Goal: Transaction & Acquisition: Purchase product/service

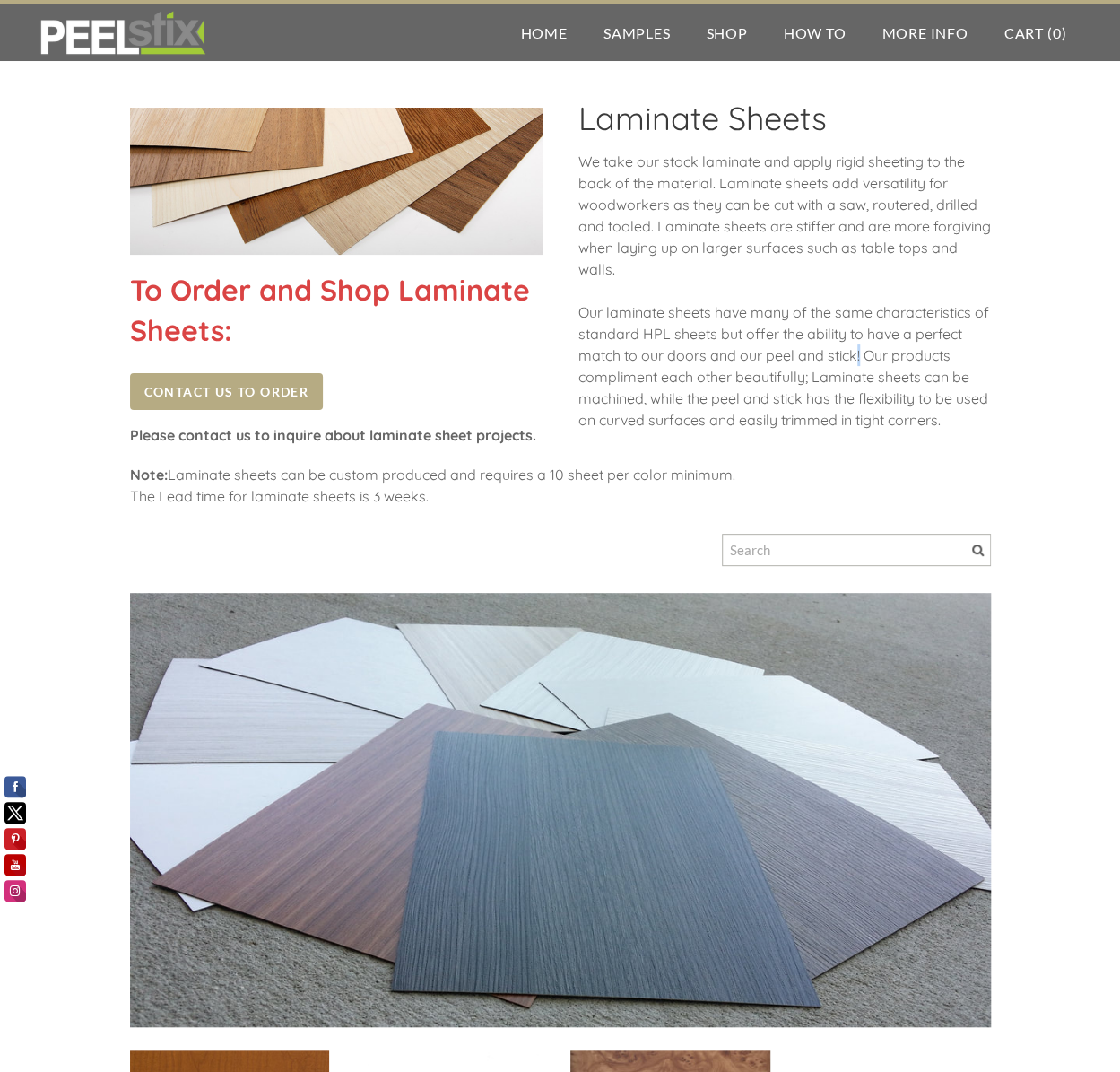
click at [854, 349] on div "We take our stock laminate and apply rigid sheeting to the back of the material…" at bounding box center [784, 300] width 412 height 298
click at [669, 368] on div "We take our stock laminate and apply rigid sheeting to the back of the material…" at bounding box center [784, 300] width 412 height 298
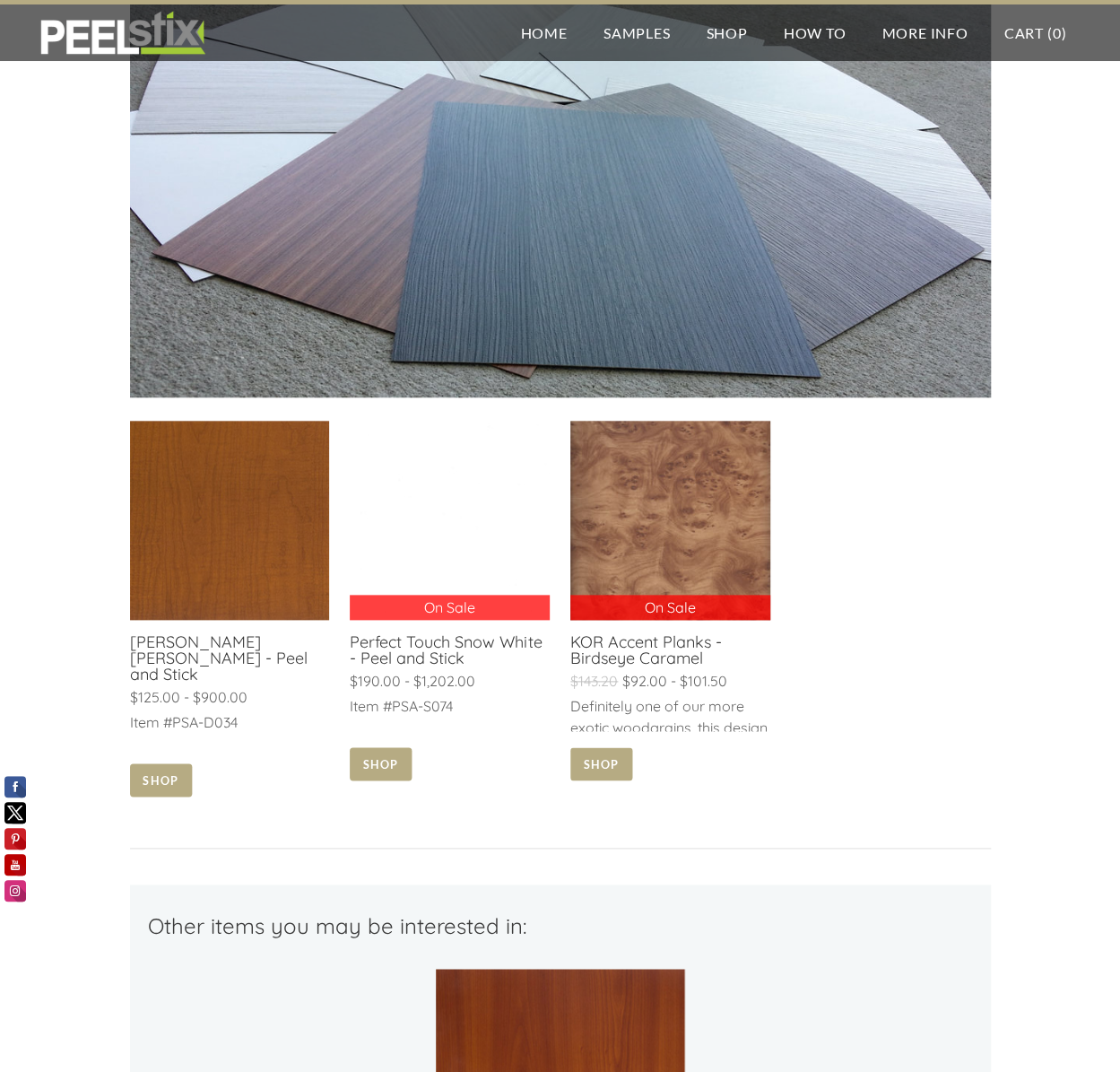
scroll to position [628, 0]
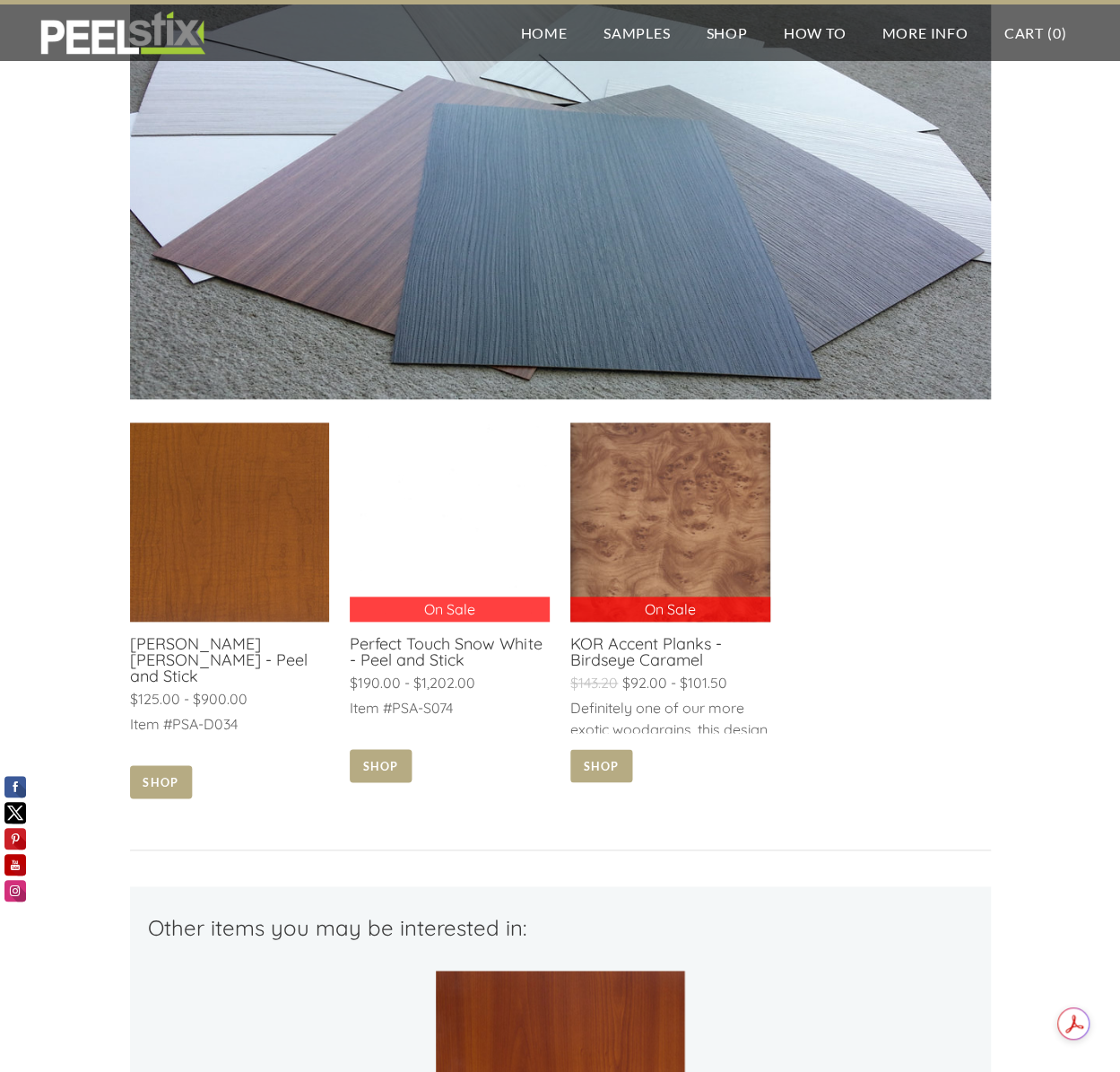
click at [86, 586] on div "To Order and Shop Laminate Sheets: Contact Us to Order Please contact us to inq…" at bounding box center [560, 379] width 1120 height 1907
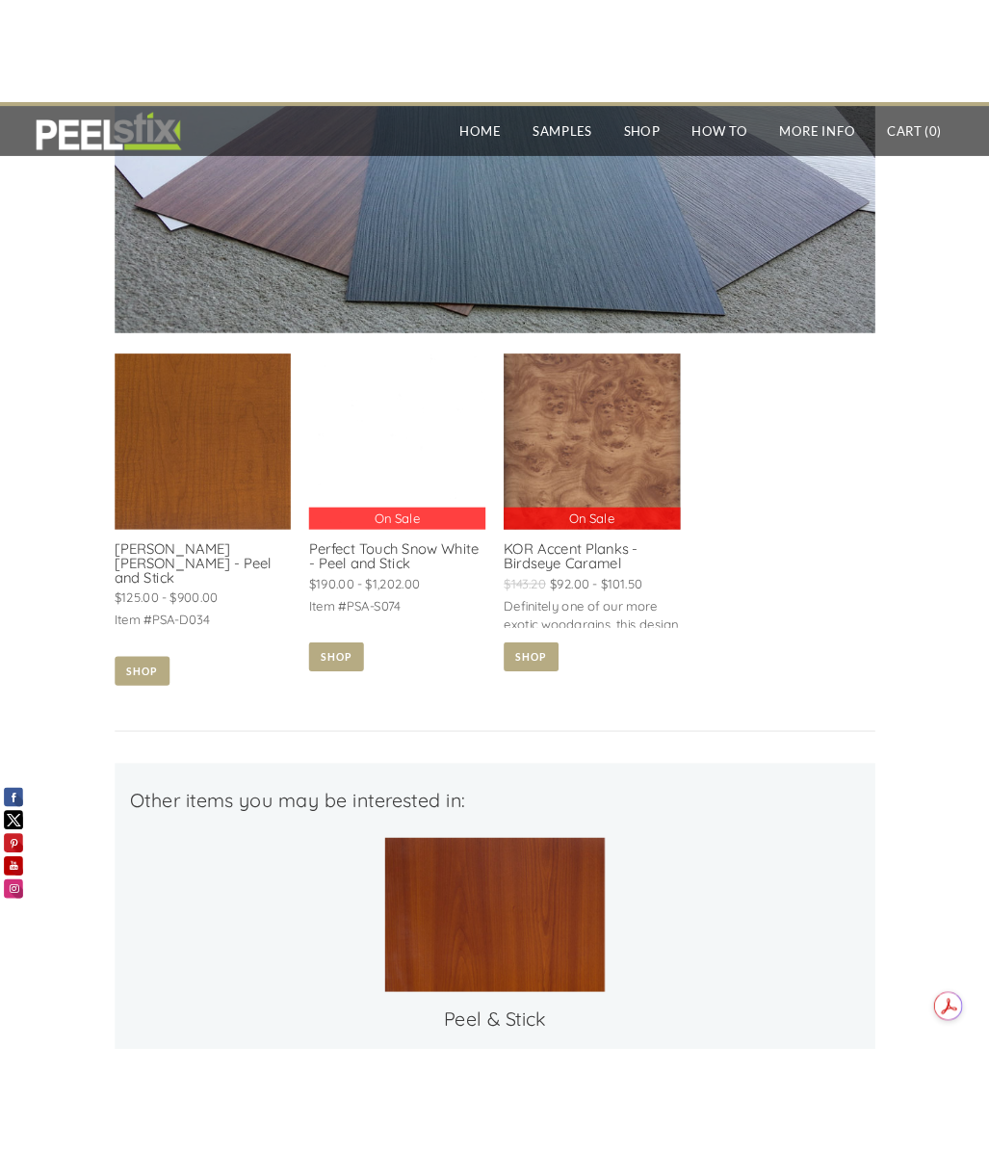
scroll to position [683, 0]
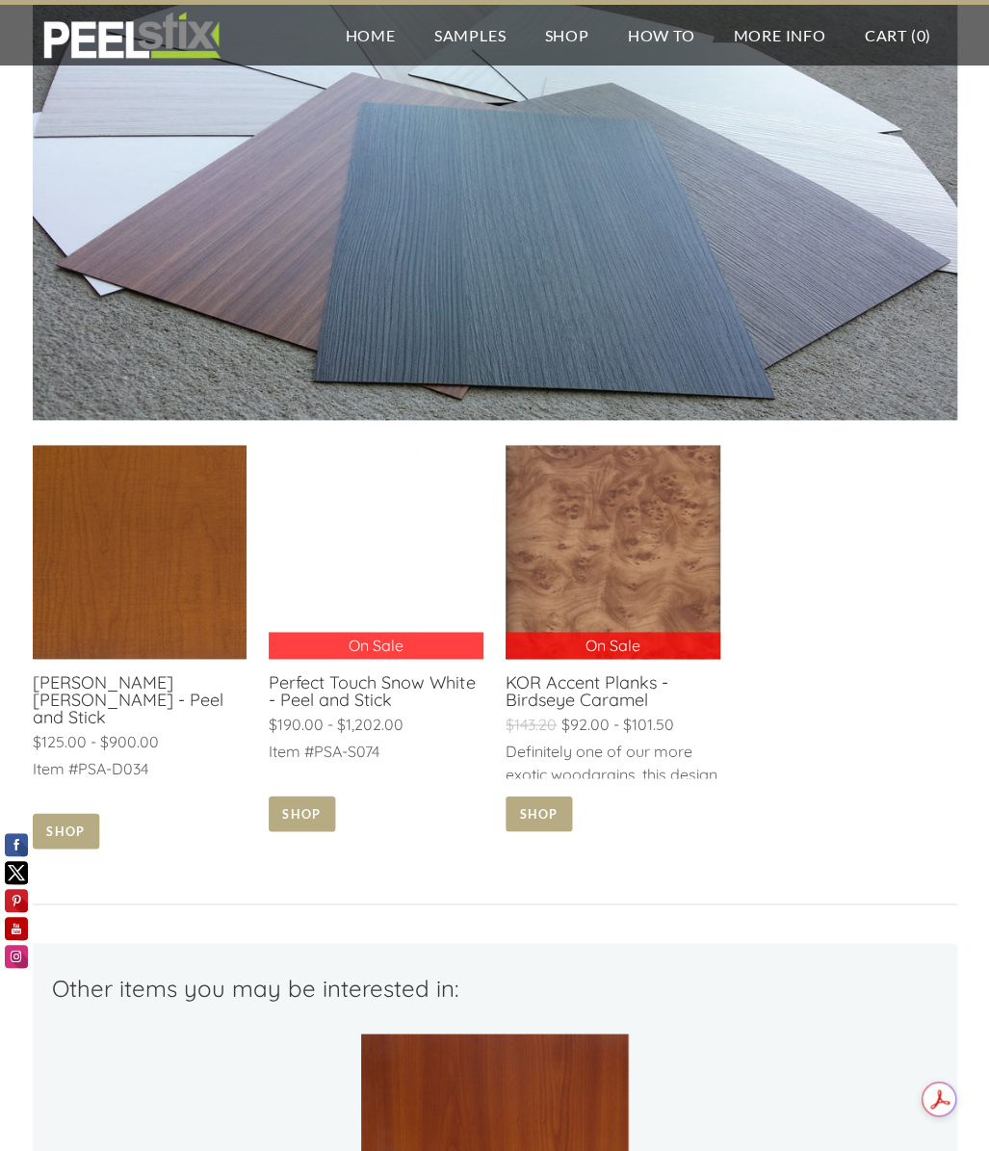
click at [112, 675] on link at bounding box center [140, 648] width 214 height 407
